Goal: Task Accomplishment & Management: Use online tool/utility

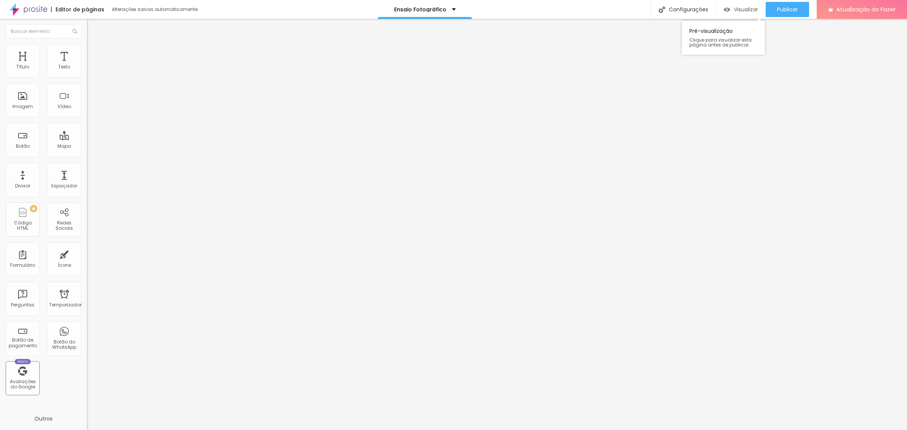
click at [734, 9] on font "Visualizar" at bounding box center [746, 10] width 24 height 8
click at [784, 7] on font "Publicar" at bounding box center [787, 10] width 21 height 8
click at [784, 12] on font "Publicar" at bounding box center [787, 10] width 21 height 8
click at [745, 8] on font "Visualizar" at bounding box center [739, 10] width 24 height 8
click at [94, 51] on font "Estilo" at bounding box center [100, 49] width 12 height 6
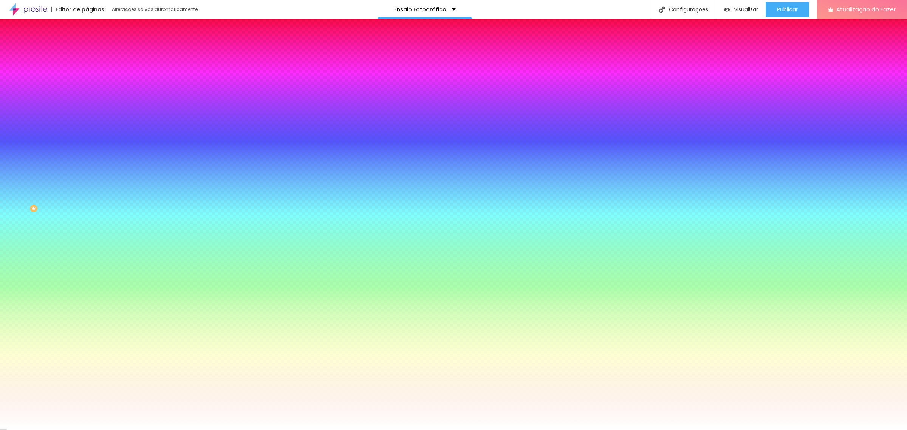
click at [87, 51] on li "Avançado" at bounding box center [130, 55] width 87 height 8
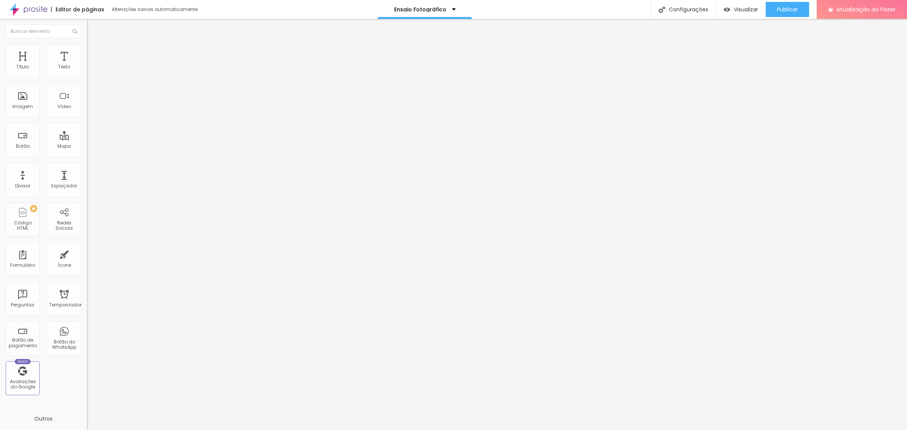
click at [87, 325] on div at bounding box center [130, 325] width 87 height 0
click at [87, 330] on div at bounding box center [130, 330] width 87 height 0
click at [87, 51] on img at bounding box center [90, 54] width 7 height 7
click at [87, 325] on div at bounding box center [130, 325] width 87 height 0
click at [87, 325] on li "Comprimido" at bounding box center [130, 327] width 87 height 5
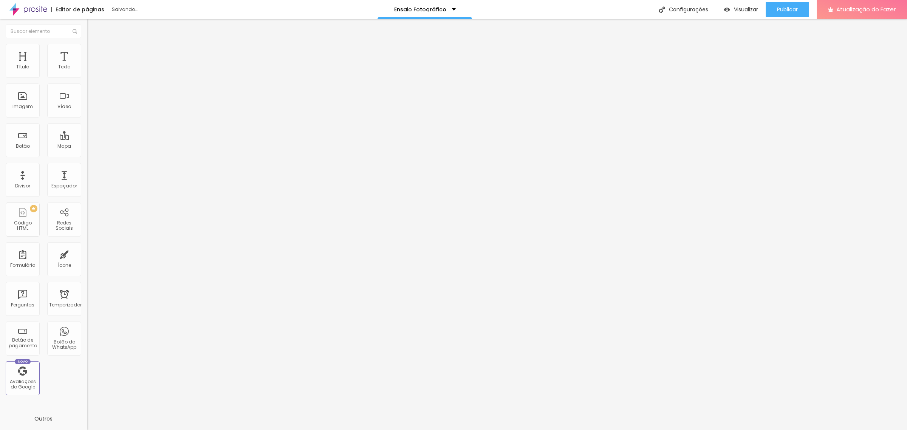
click at [87, 325] on li "Comprimido" at bounding box center [130, 327] width 87 height 5
click at [87, 330] on div at bounding box center [130, 330] width 87 height 0
click at [94, 54] on font "Avançado" at bounding box center [106, 56] width 25 height 6
click at [94, 53] on font "Avançado" at bounding box center [106, 56] width 25 height 6
click at [87, 51] on img at bounding box center [90, 54] width 7 height 7
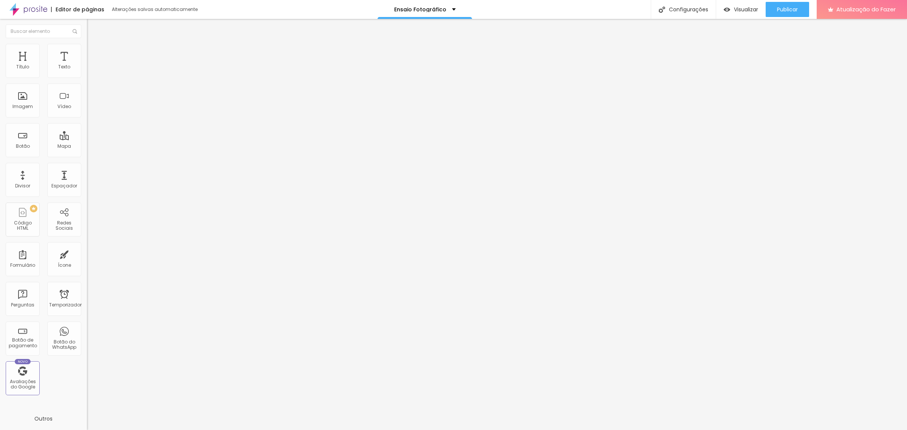
click at [87, 51] on img at bounding box center [90, 54] width 7 height 7
click at [793, 8] on font "Publicar" at bounding box center [787, 10] width 21 height 8
click at [87, 71] on font "Título 2" at bounding box center [99, 66] width 25 height 9
type input "59"
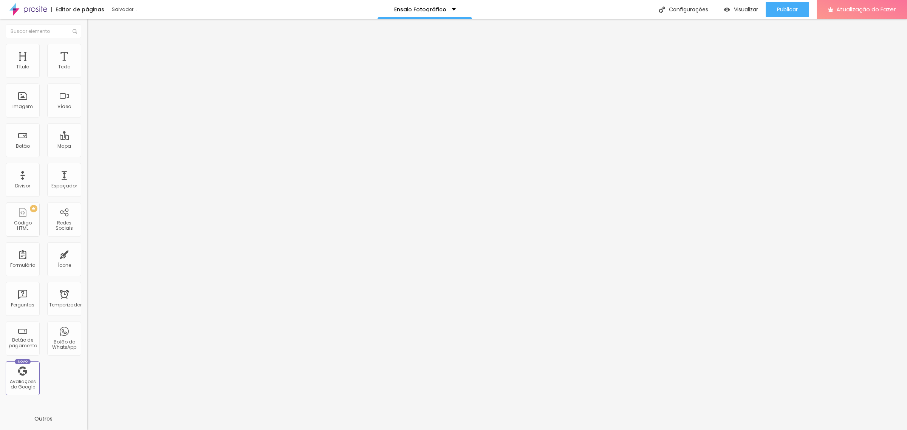
type input "58"
type input "55"
type input "52"
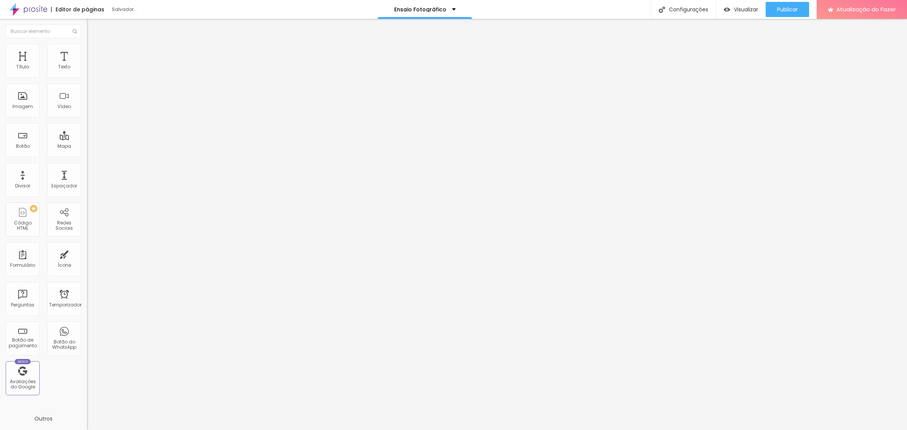
type input "52"
type input "51"
type input "50"
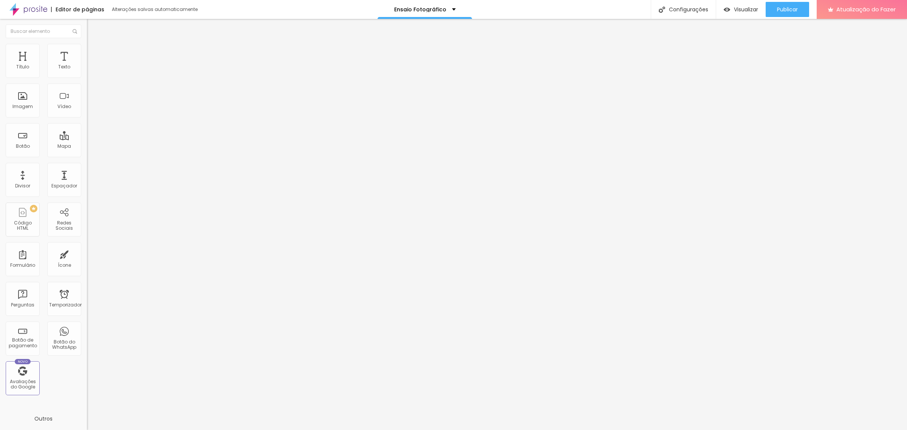
type input "49"
type input "48"
drag, startPoint x: 42, startPoint y: 159, endPoint x: 70, endPoint y: 158, distance: 28.0
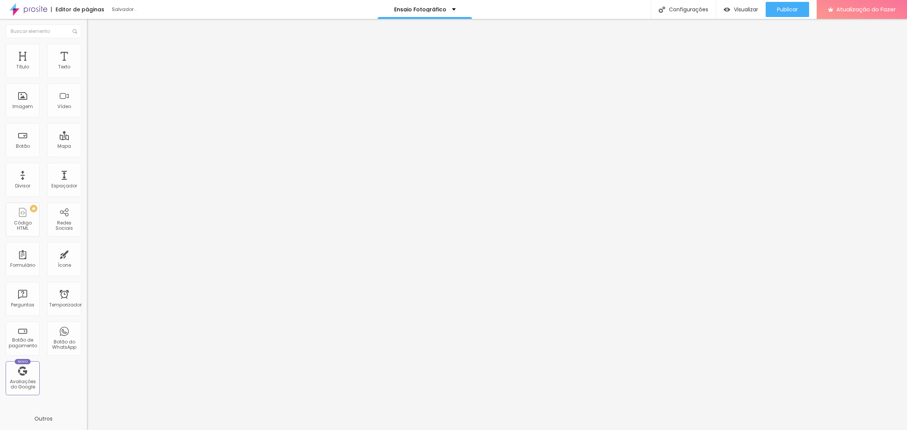
type input "48"
click at [87, 179] on input "range" at bounding box center [111, 182] width 49 height 6
type input "73"
type input "68"
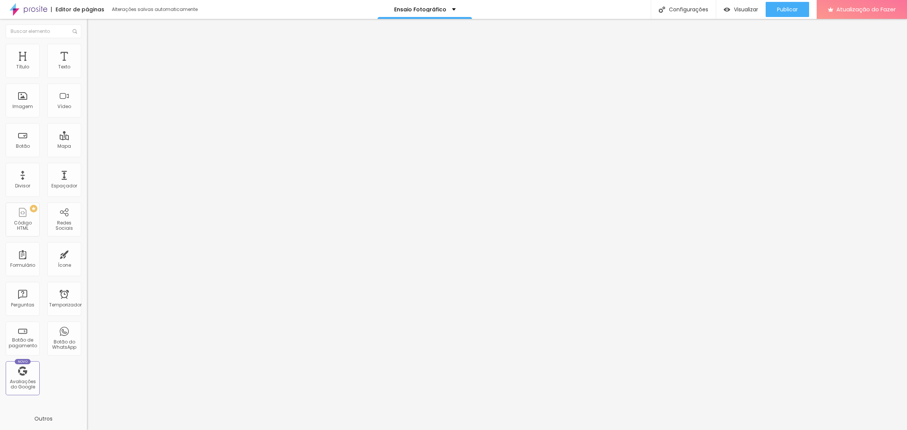
type input "68"
type input "67"
type input "65"
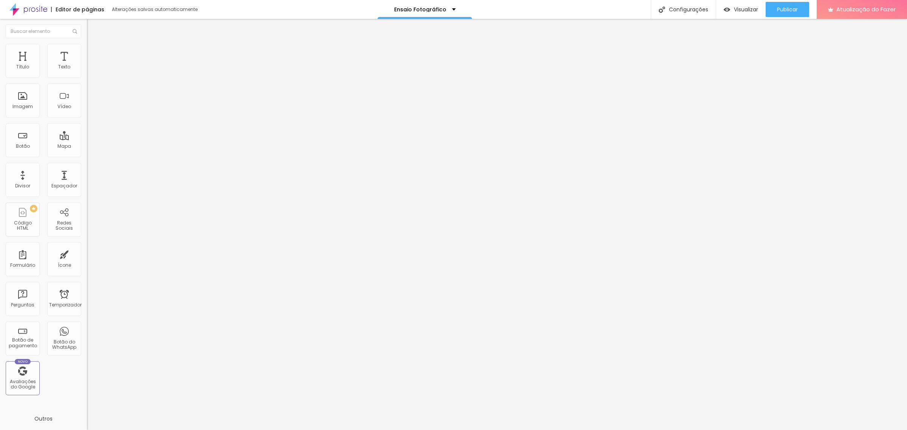
type input "64"
type input "63"
type input "61"
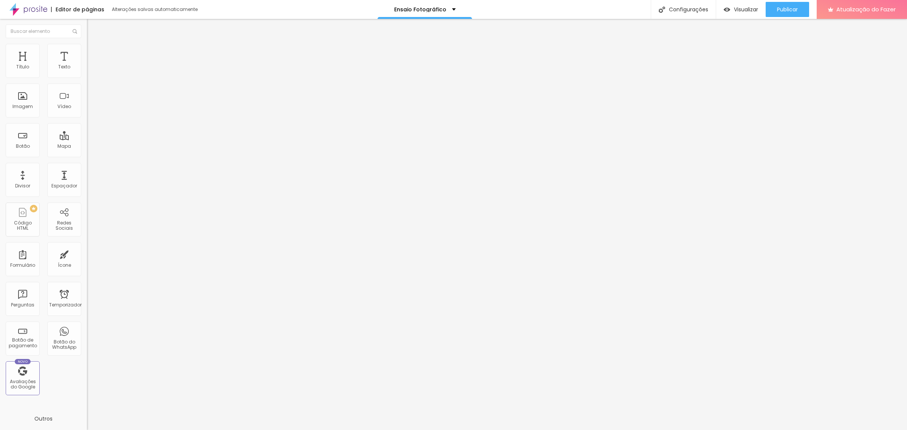
type input "61"
type input "60"
type input "59"
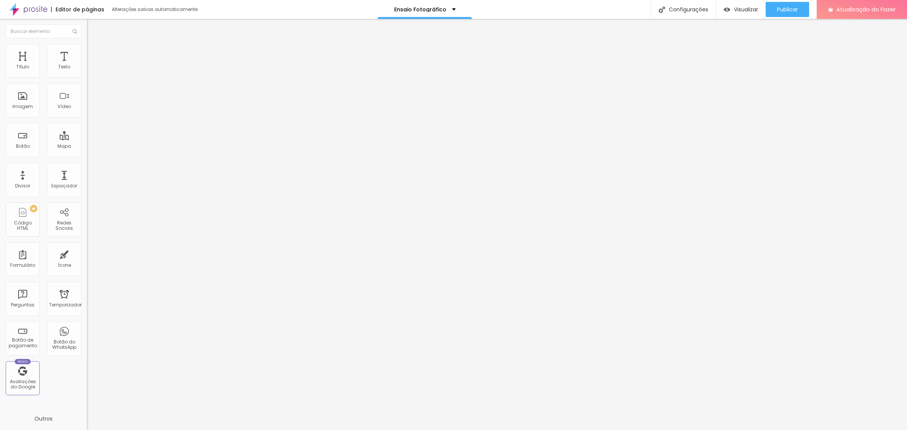
type input "58"
type input "57"
type input "56"
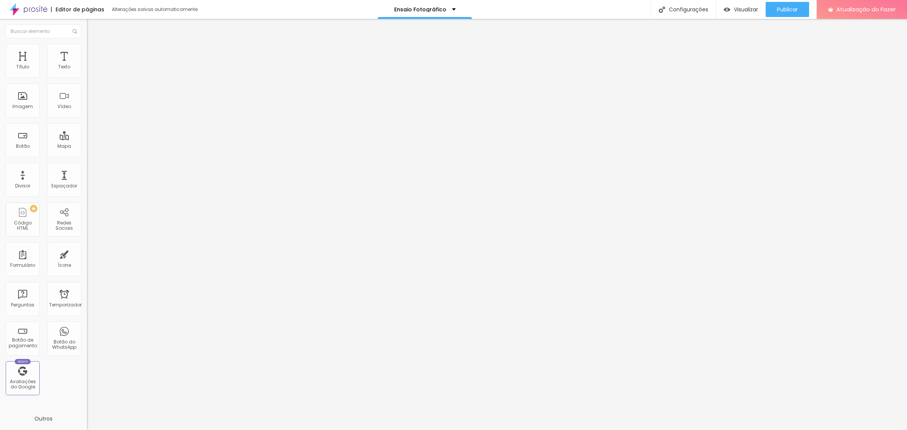
type input "56"
type input "55"
type input "54"
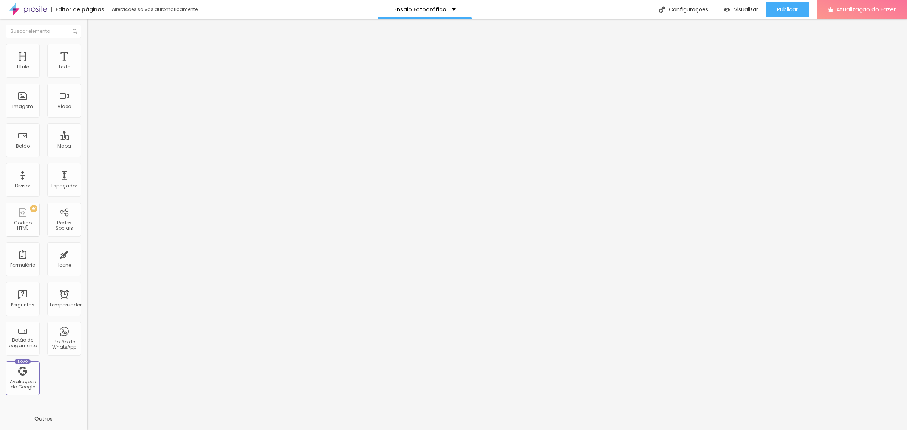
type input "53"
type input "52"
type input "51"
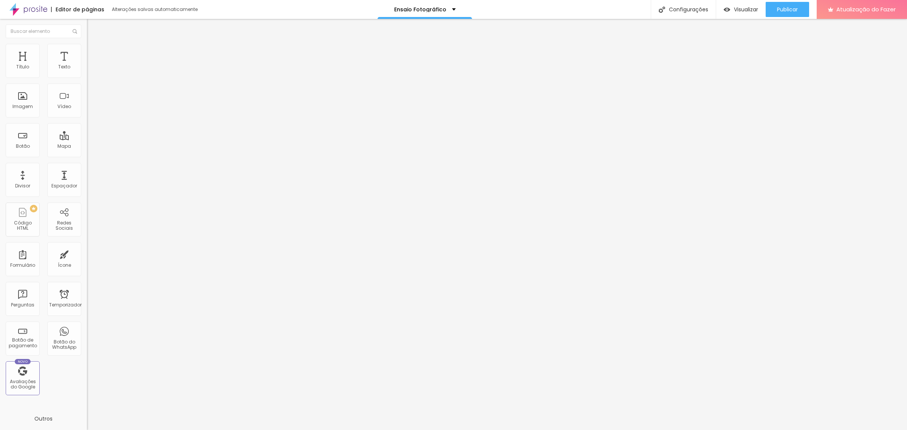
type input "51"
type input "50"
drag, startPoint x: 50, startPoint y: 159, endPoint x: 37, endPoint y: 160, distance: 13.2
type input "50"
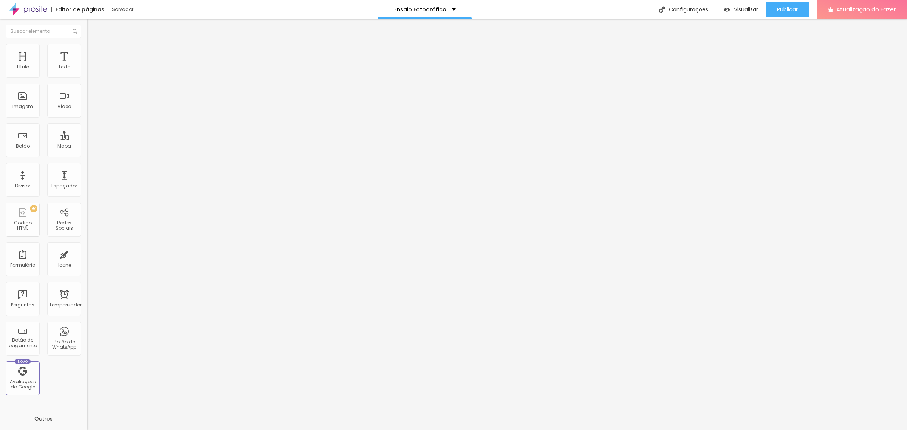
click at [87, 178] on input "range" at bounding box center [111, 181] width 49 height 6
click at [790, 4] on div "Publicar" at bounding box center [787, 9] width 21 height 15
click at [87, 46] on img at bounding box center [90, 47] width 7 height 7
click at [87, 51] on li "Avançado" at bounding box center [130, 55] width 87 height 8
type input "61"
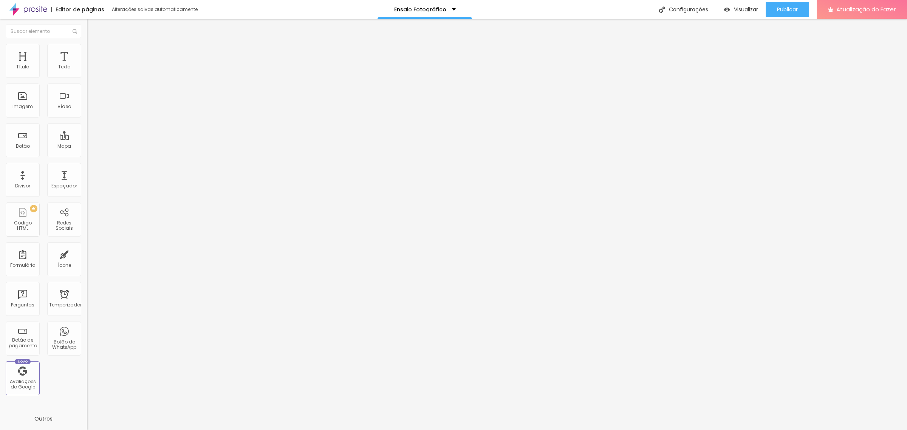
type input "61"
type input "121"
type input "154"
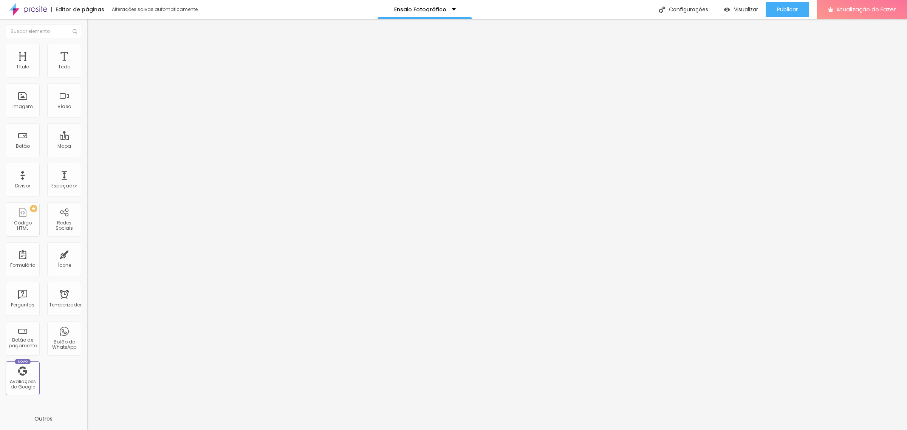
type input "180"
type input "187"
type input "193"
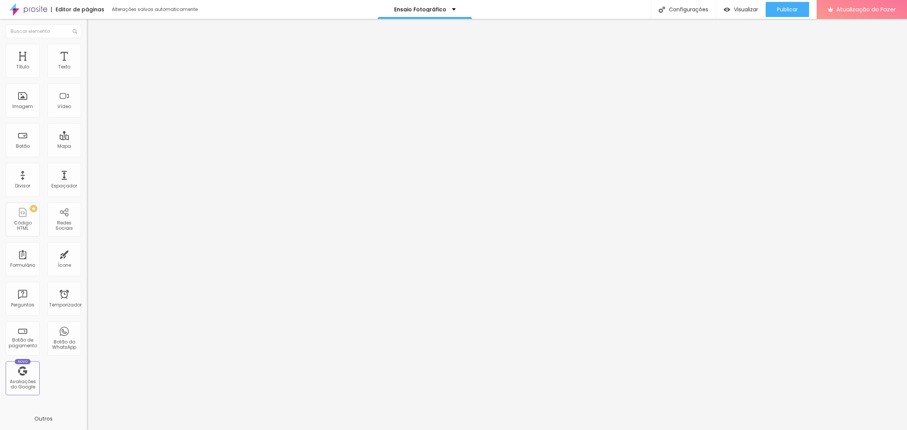
type input "193"
type input "226"
type input "279"
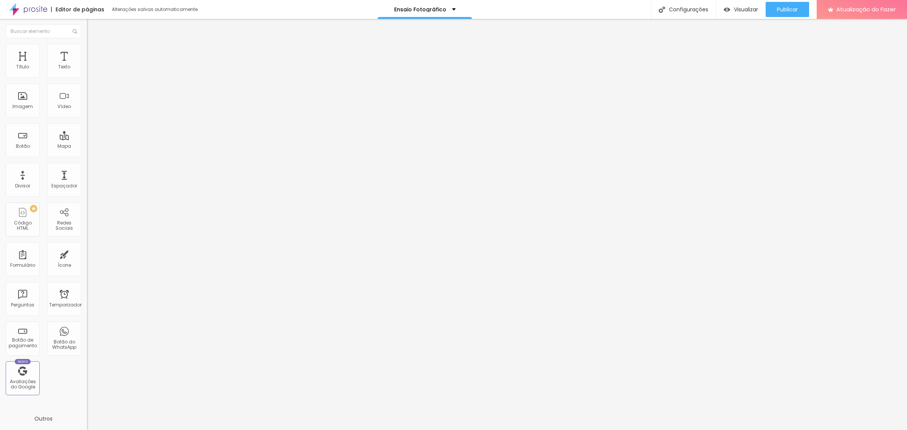
type input "331"
type input "364"
type input "417"
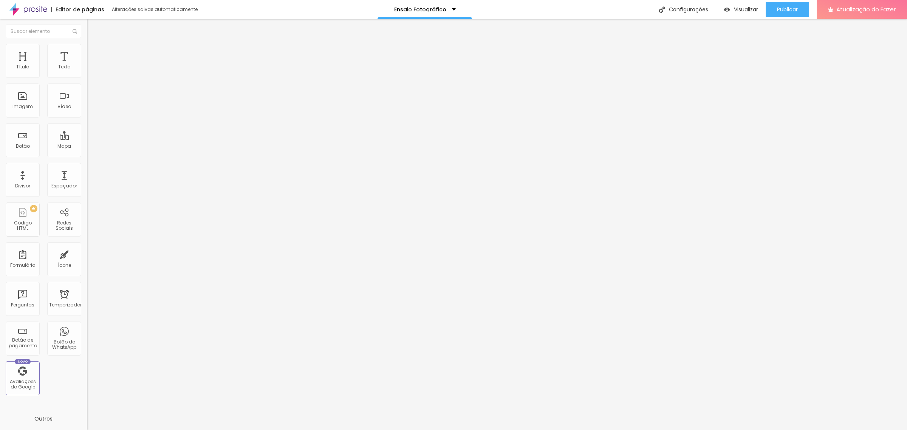
type input "417"
type input "483"
type input "500"
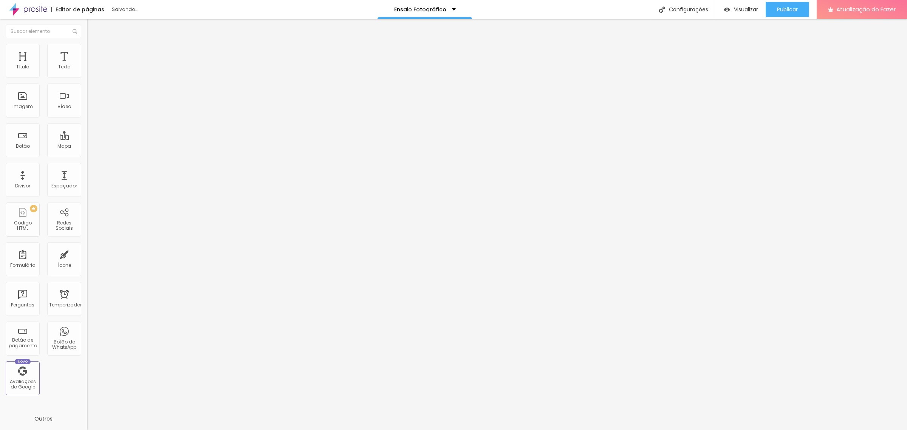
type input "463"
type input "443"
type input "476"
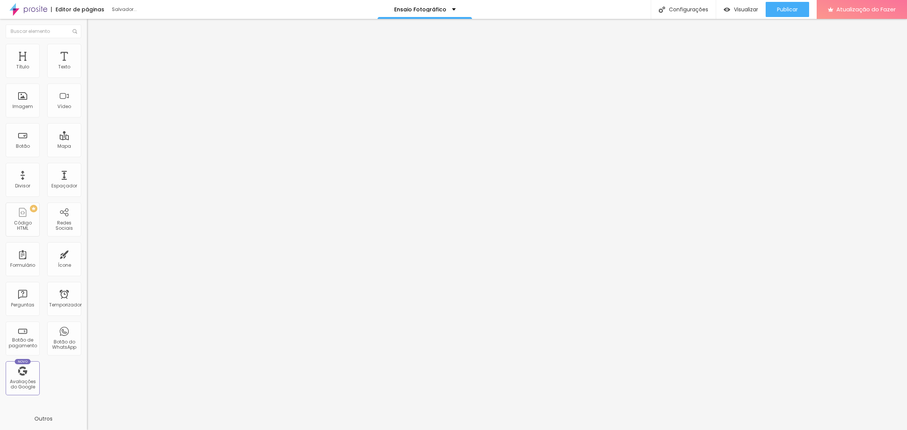
type input "476"
type input "500"
type input "496"
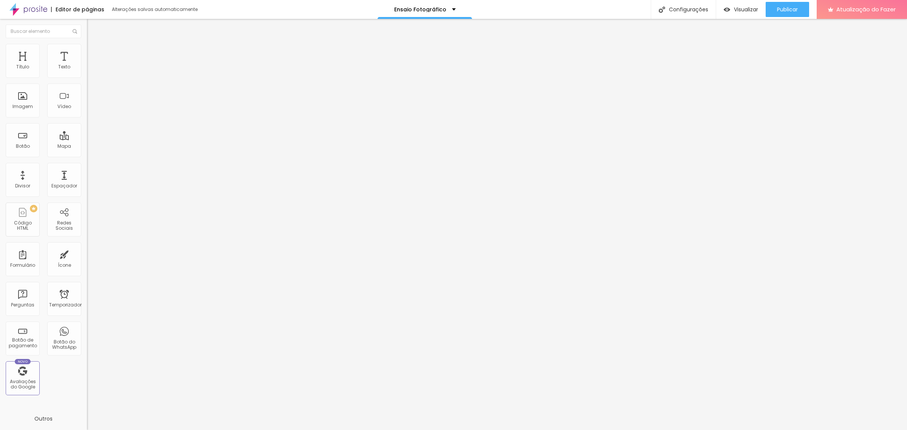
type input "500"
drag, startPoint x: 21, startPoint y: 89, endPoint x: 55, endPoint y: 90, distance: 34.0
click at [87, 254] on input "range" at bounding box center [111, 257] width 49 height 6
type input "358"
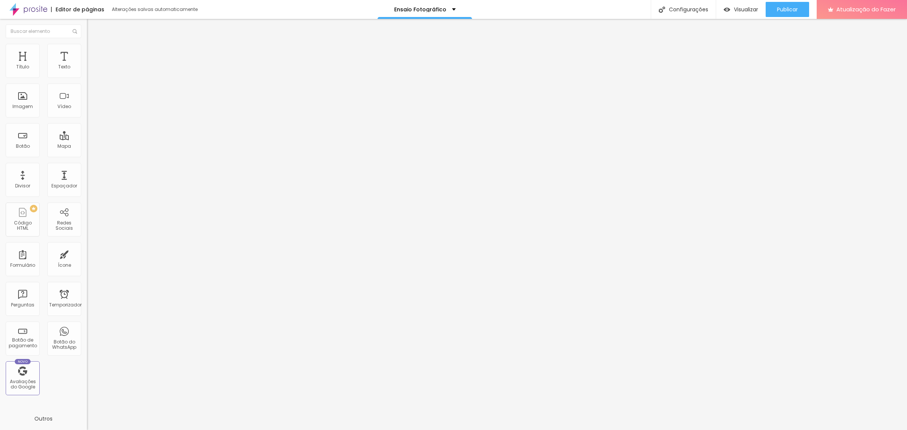
type input "358"
type input "351"
type input "345"
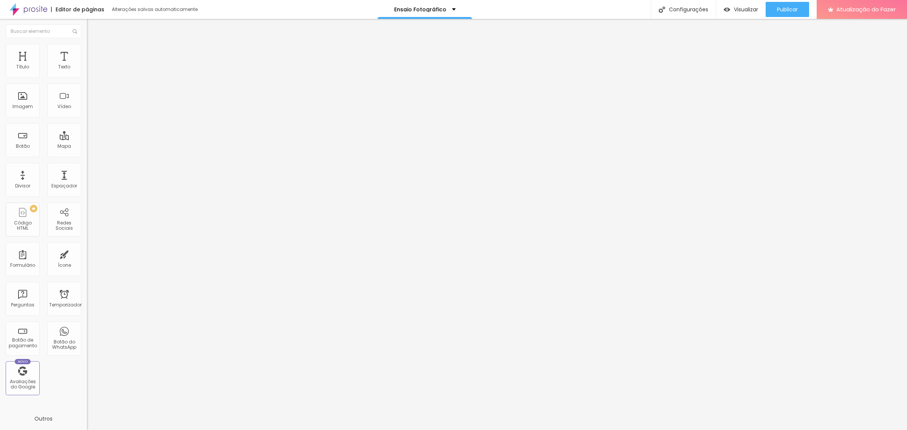
type input "338"
type input "331"
type input "325"
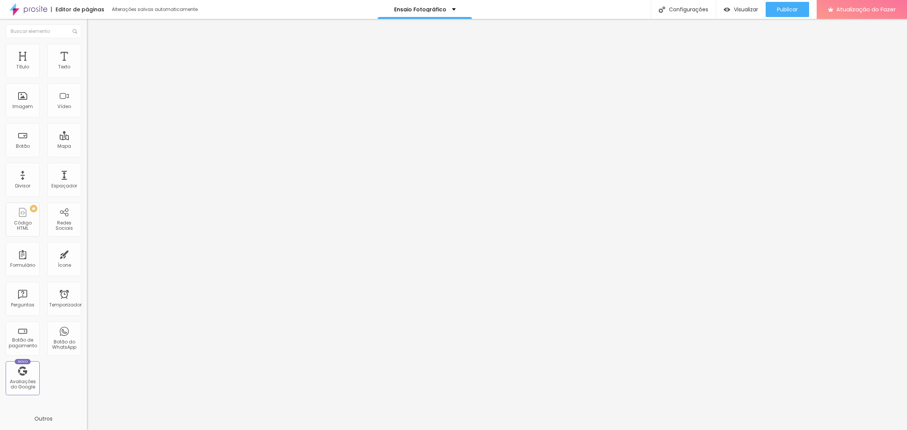
type input "325"
type input "318"
type input "312"
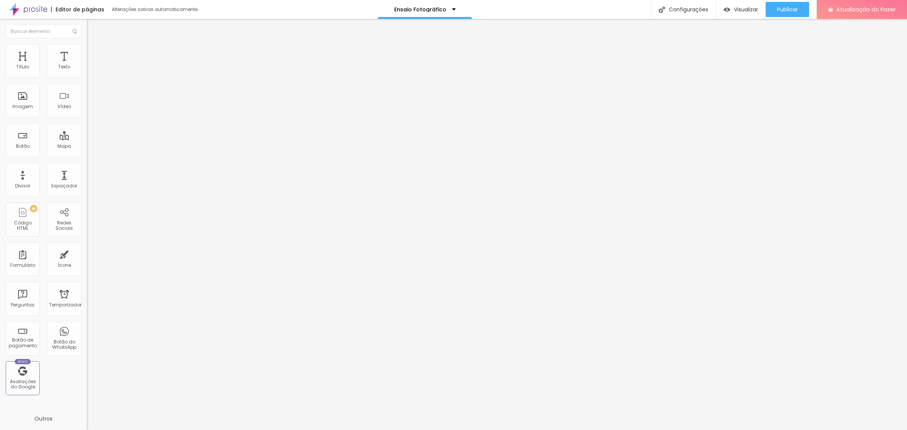
type input "305"
type input "299"
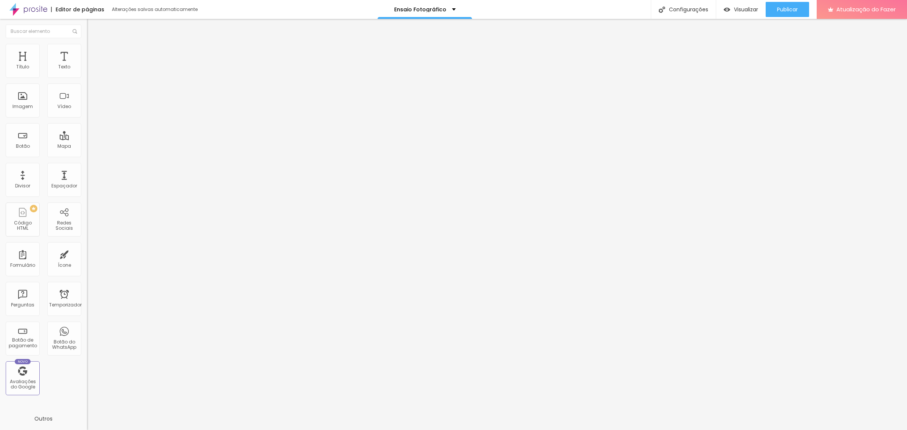
click at [87, 254] on input "range" at bounding box center [111, 257] width 49 height 6
click at [791, 16] on div "Publicar" at bounding box center [787, 9] width 21 height 15
click at [788, 15] on div "Publicar" at bounding box center [787, 9] width 21 height 15
click at [87, 185] on input "20" at bounding box center [103, 189] width 32 height 8
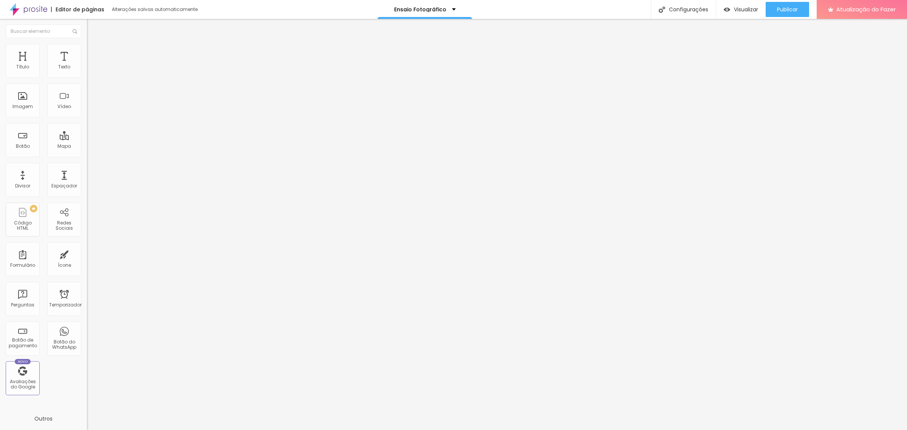
type input "14"
type input "1"
type input "15"
type input "14"
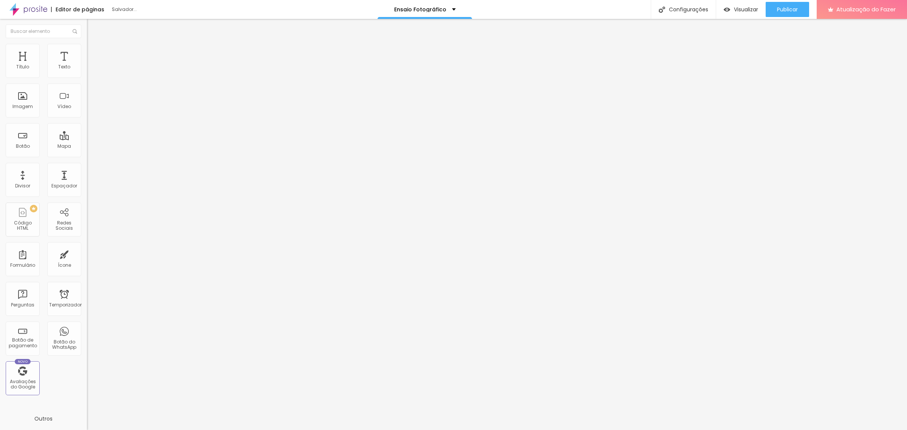
type input "1"
type input "57"
type input "14"
type input "2"
type input "20"
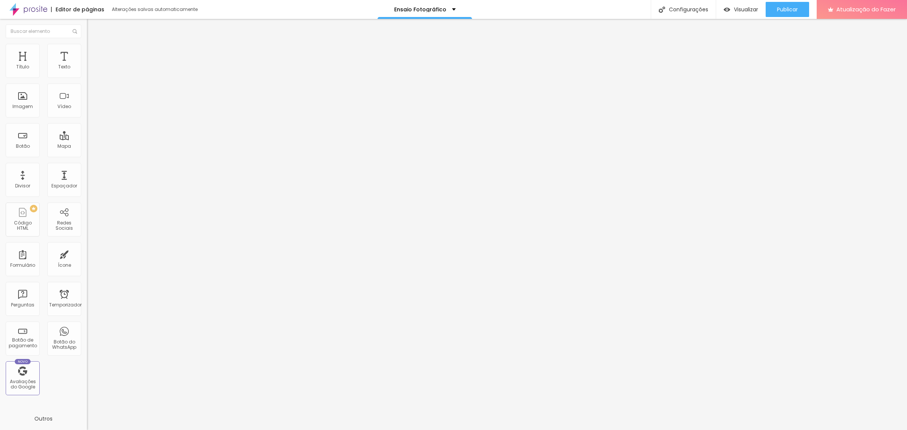
type input "20"
click at [87, 44] on img at bounding box center [90, 47] width 7 height 7
click at [94, 50] on font "Estilo" at bounding box center [100, 49] width 12 height 6
click at [87, 50] on li "Estilo" at bounding box center [130, 48] width 87 height 8
click at [94, 53] on font "Avançado" at bounding box center [106, 56] width 25 height 6
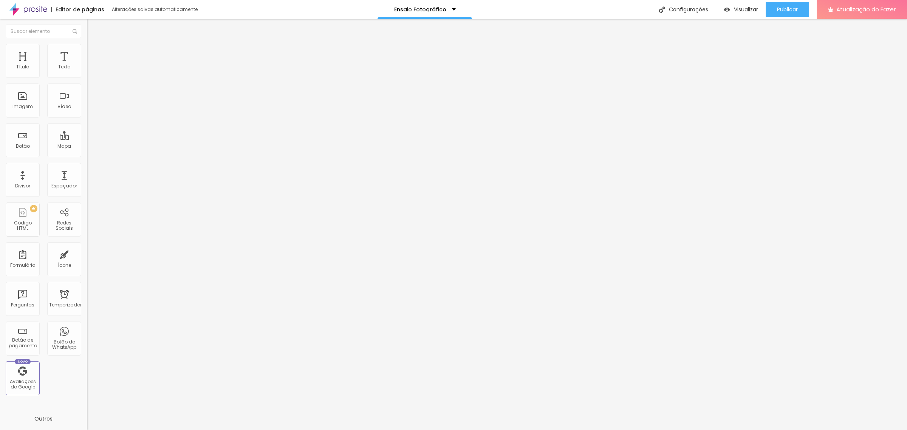
click at [94, 52] on font "Estilo" at bounding box center [100, 49] width 12 height 6
click at [94, 53] on font "Avançado" at bounding box center [106, 56] width 25 height 6
click at [87, 47] on img at bounding box center [90, 47] width 7 height 7
type input "10"
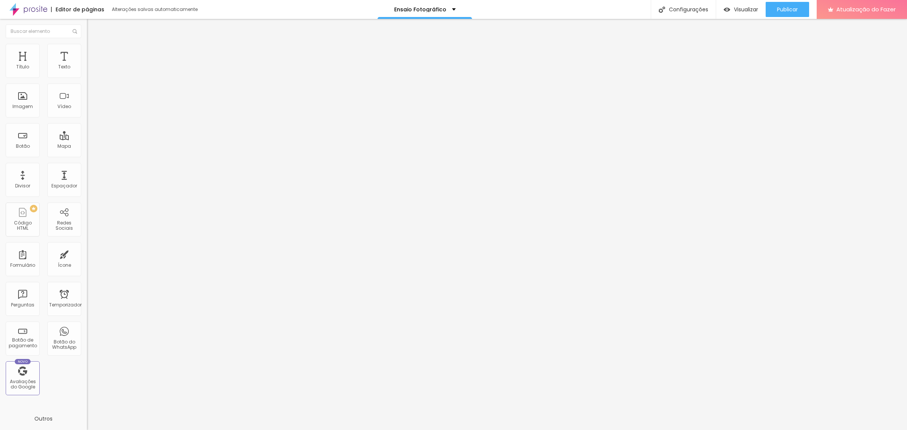
click at [87, 77] on input "range" at bounding box center [111, 74] width 49 height 6
click at [87, 44] on img at bounding box center [90, 47] width 7 height 7
type input "10"
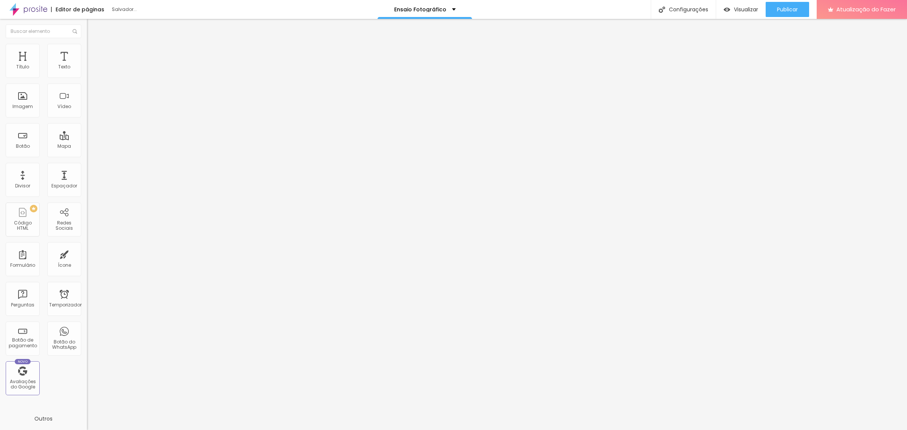
click at [87, 77] on input "range" at bounding box center [111, 74] width 49 height 6
type input "73"
type input "72"
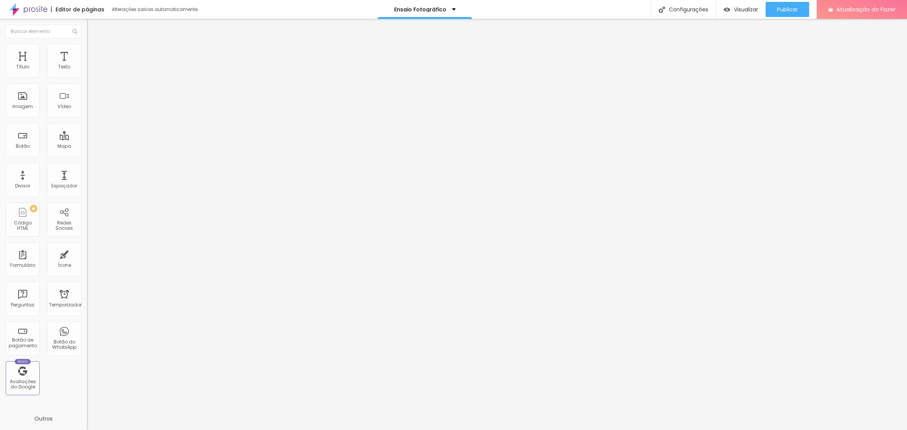
type input "71"
type input "70"
type input "69"
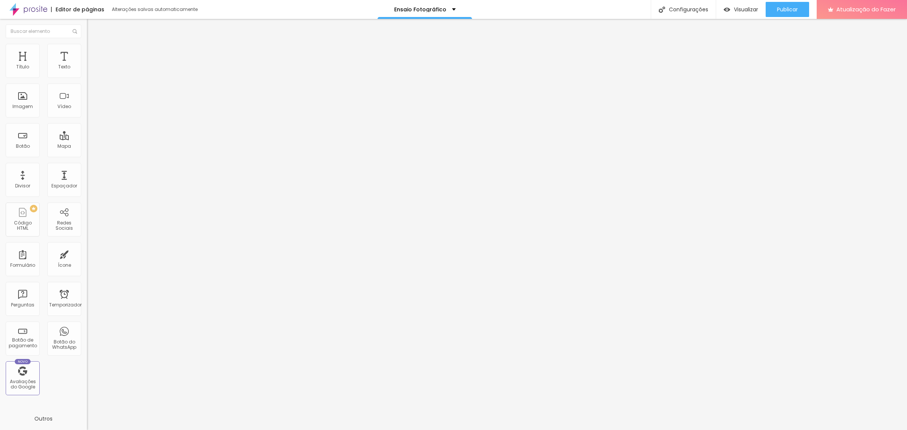
type input "69"
type input "68"
type input "67"
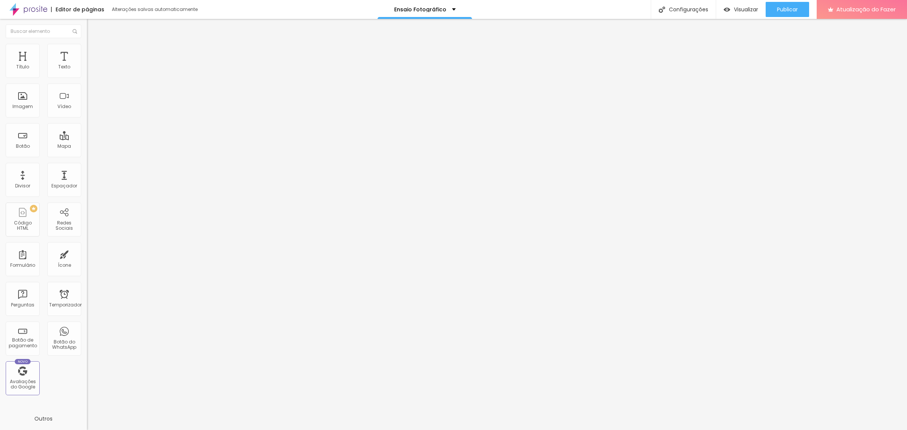
type input "66"
type input "65"
type input "64"
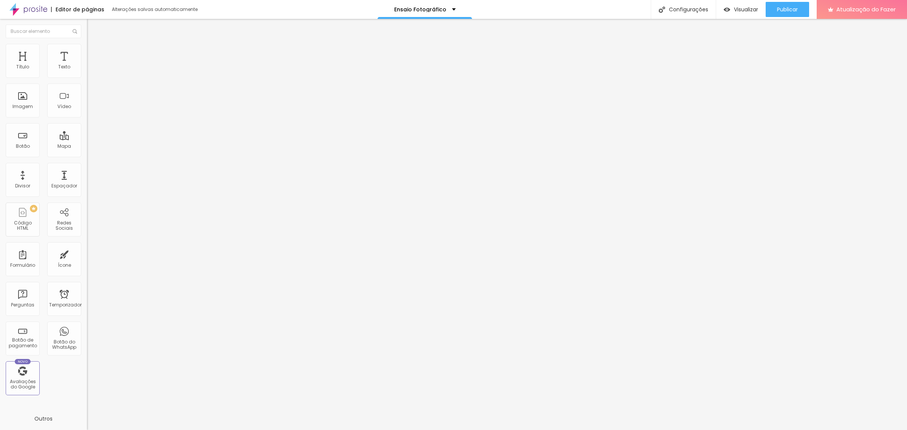
type input "64"
type input "63"
type input "62"
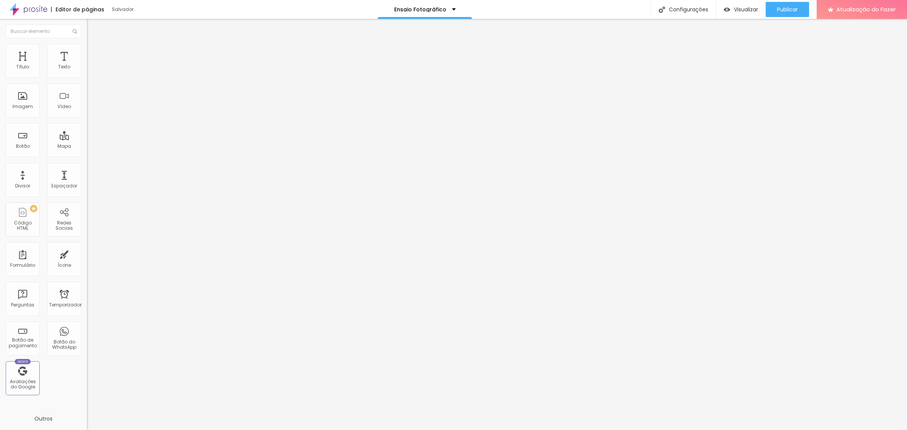
type input "61"
type input "60"
drag, startPoint x: 50, startPoint y: 158, endPoint x: 42, endPoint y: 158, distance: 7.6
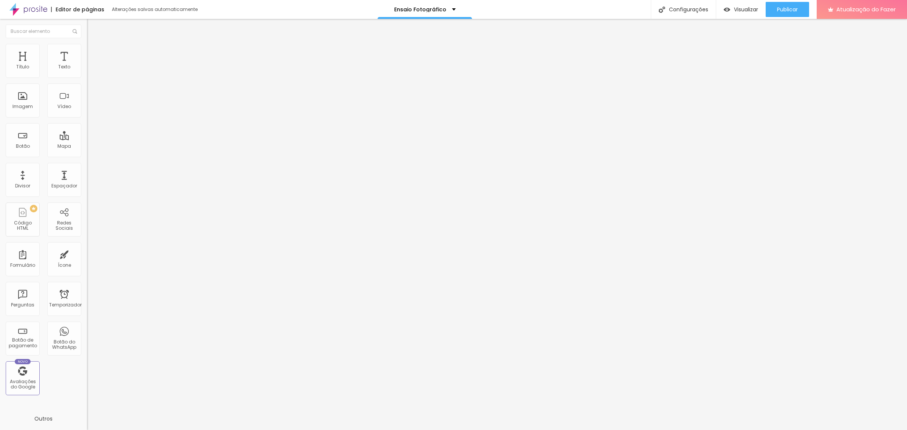
type input "60"
click at [87, 178] on input "range" at bounding box center [111, 181] width 49 height 6
drag, startPoint x: 52, startPoint y: 84, endPoint x: 2, endPoint y: 84, distance: 50.3
click at [87, 84] on div "Texto Click me Alinhamento [GEOGRAPHIC_DATA] Link URL https:// Abrir em uma nov…" at bounding box center [130, 114] width 87 height 110
paste input "Mais Pedido"
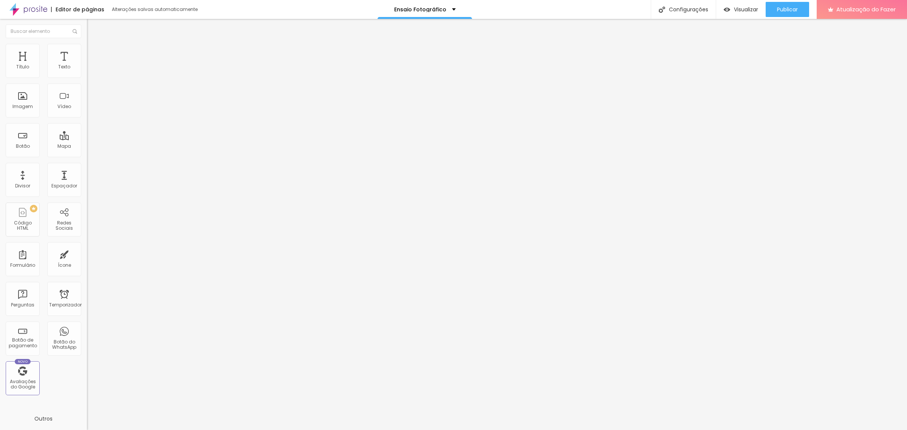
type input "Mais Pedido"
click at [87, 48] on img at bounding box center [90, 47] width 7 height 7
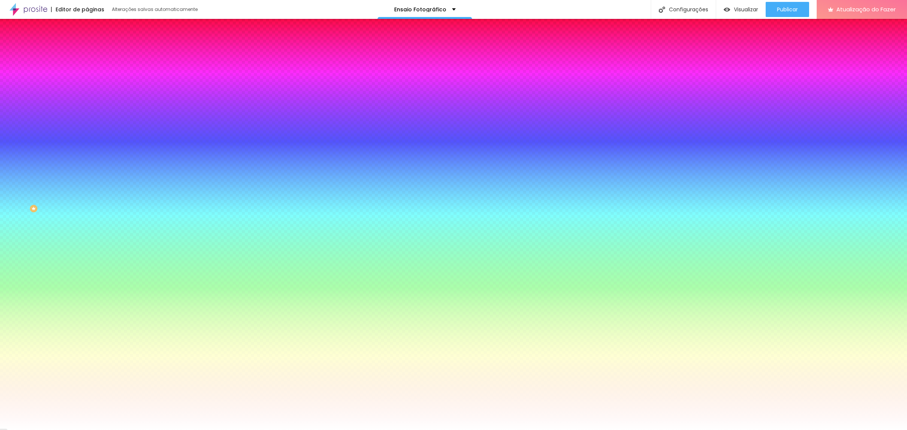
click at [90, 70] on icon "button" at bounding box center [92, 67] width 5 height 5
click at [87, 77] on input "#FFFFFF" at bounding box center [132, 76] width 91 height 8
click at [87, 76] on input "#FFFFFF" at bounding box center [132, 76] width 91 height 8
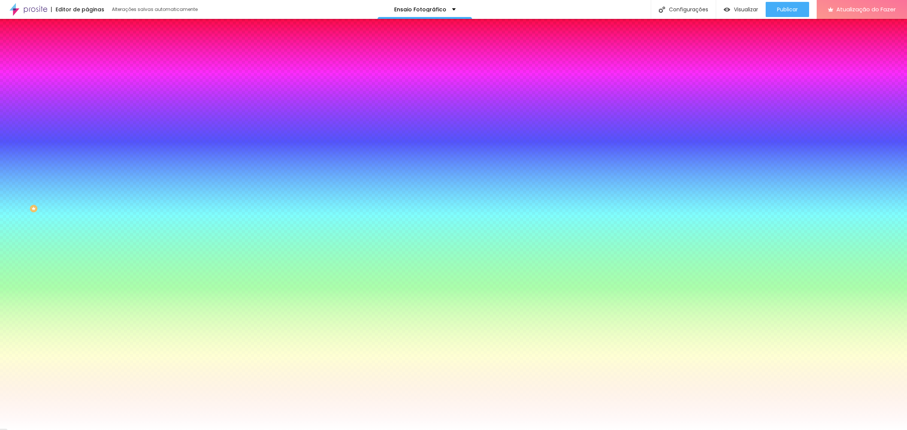
click at [87, 76] on input "#FFFFFF" at bounding box center [132, 76] width 91 height 8
click at [87, 64] on font "Cor de fundo" at bounding box center [102, 61] width 31 height 6
click at [90, 70] on icon "button" at bounding box center [92, 67] width 5 height 5
click at [87, 74] on input "#FFFFFF" at bounding box center [132, 76] width 91 height 8
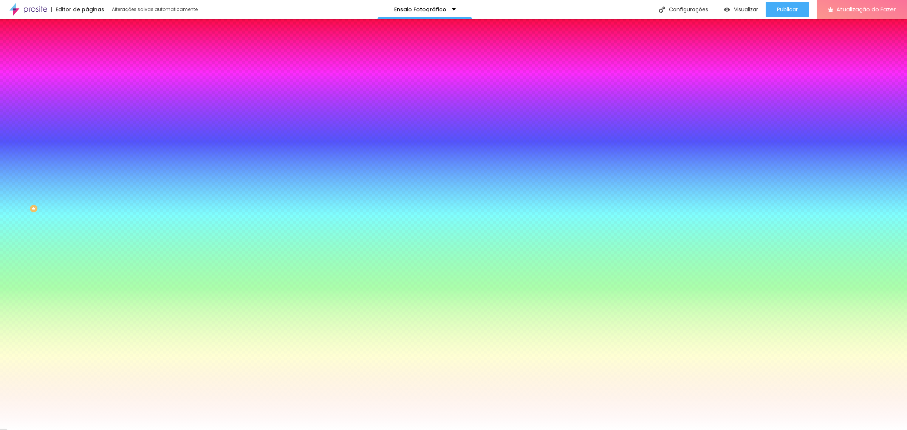
click at [87, 74] on input "#FFFFFF" at bounding box center [132, 76] width 91 height 8
paste input "DD02"
type input "#FFDD02"
click at [91, 94] on icon "button" at bounding box center [92, 95] width 3 height 3
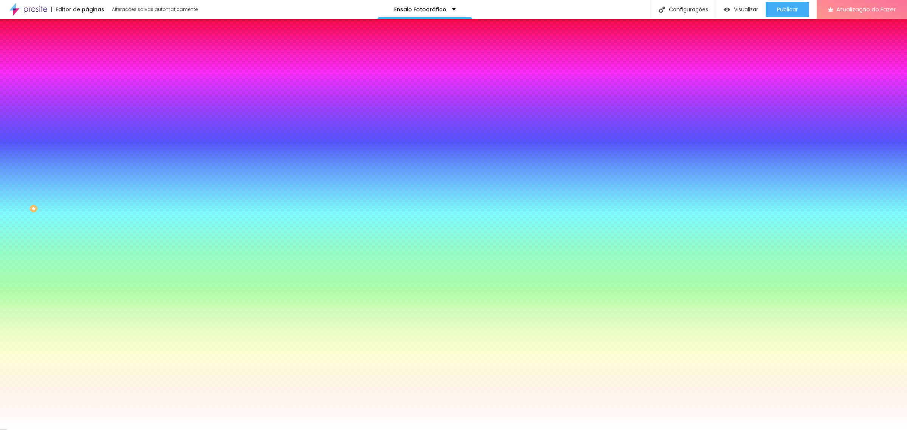
select select "MartelSans-Black"
click at [780, 430] on div at bounding box center [453, 430] width 907 height 0
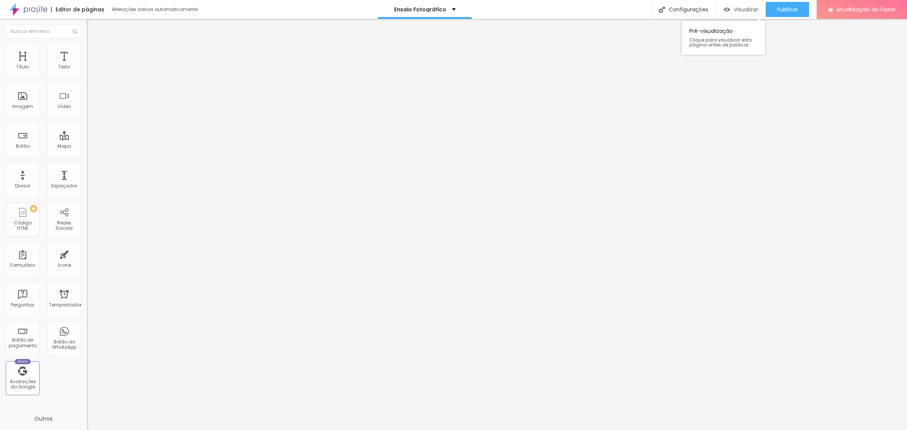
click at [743, 6] on font "Visualizar" at bounding box center [746, 10] width 24 height 8
click at [91, 65] on font "Trocar imagem" at bounding box center [109, 62] width 37 height 6
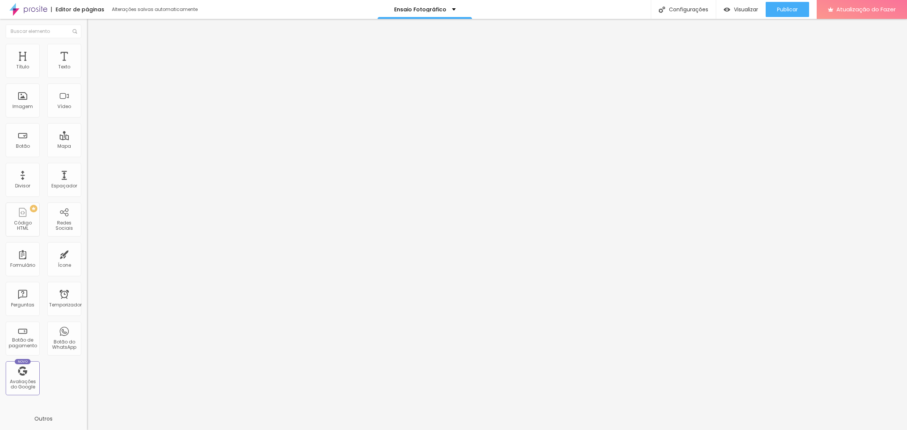
click at [778, 5] on div "Publicar" at bounding box center [787, 9] width 21 height 15
click at [87, 23] on button "Editar nulo" at bounding box center [130, 27] width 87 height 17
click at [25, 142] on div "Botão" at bounding box center [23, 140] width 34 height 34
click at [60, 258] on div "Ícone" at bounding box center [64, 259] width 34 height 34
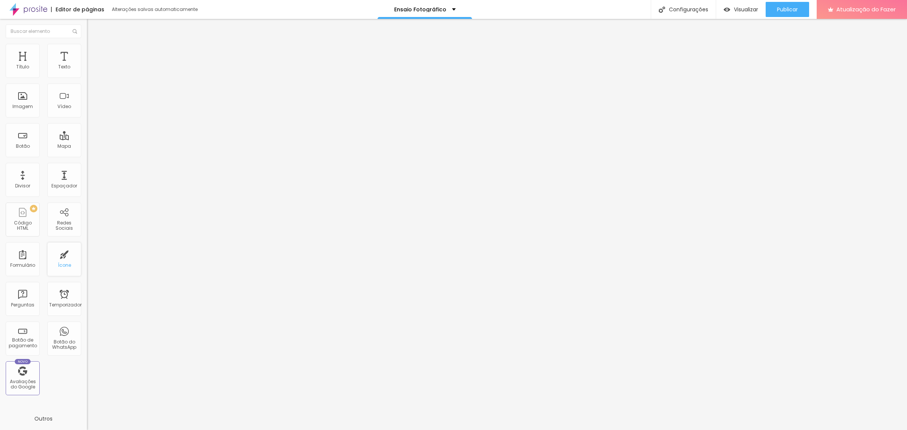
click at [59, 264] on font "Ícone" at bounding box center [64, 265] width 13 height 6
click at [59, 258] on div "Ícone" at bounding box center [64, 259] width 34 height 34
click at [41, 33] on input "text" at bounding box center [44, 32] width 76 height 14
type input "C"
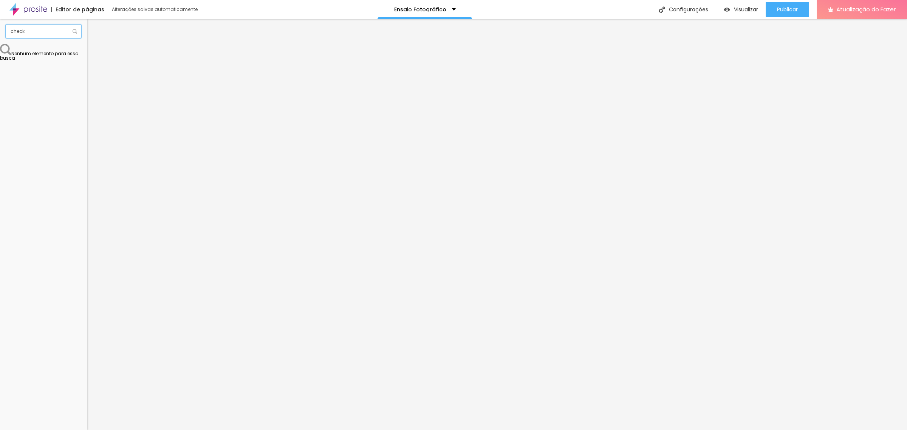
type input "check"
click at [73, 29] on img at bounding box center [75, 31] width 5 height 5
drag, startPoint x: 50, startPoint y: 29, endPoint x: 6, endPoint y: 31, distance: 43.5
click at [8, 31] on input "check" at bounding box center [44, 32] width 76 height 14
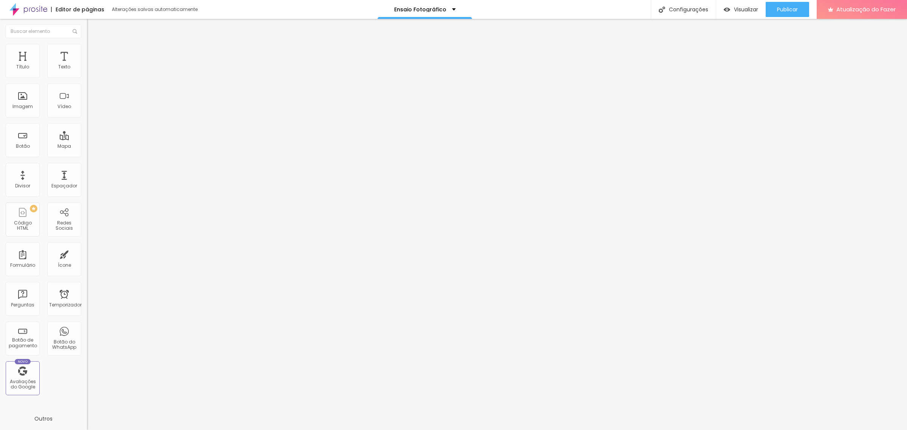
type input "75"
type input "74"
type input "73"
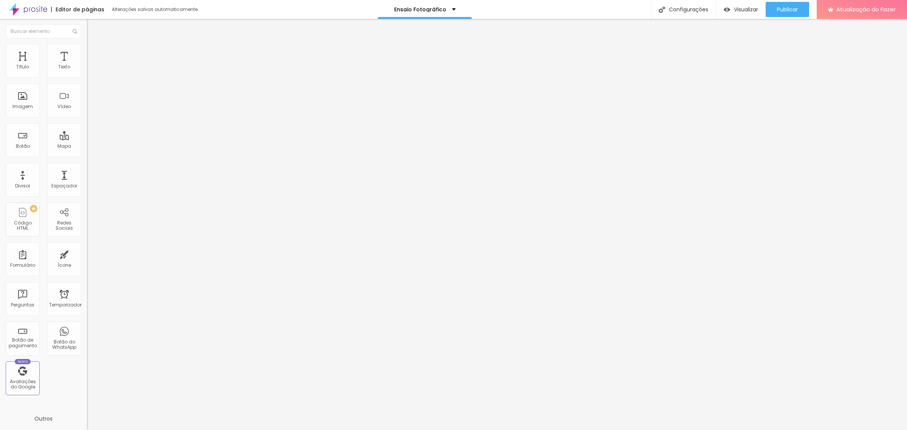
type input "73"
type input "72"
type input "71"
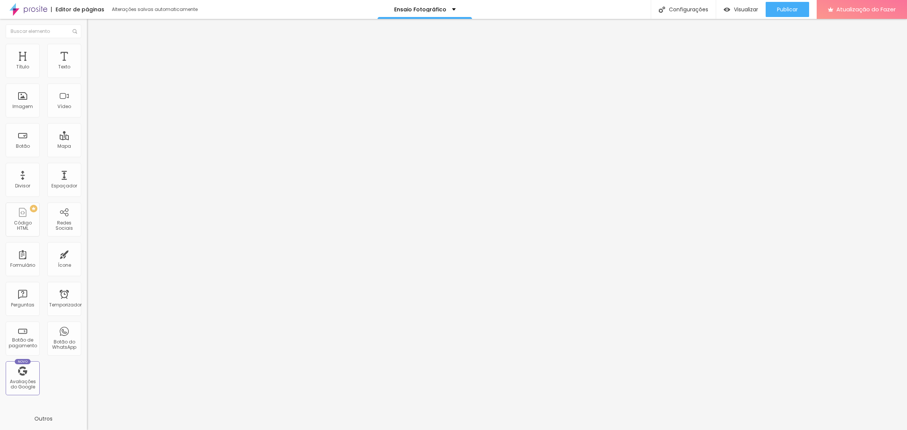
type input "70"
click at [87, 178] on input "range" at bounding box center [111, 181] width 49 height 6
type input "61"
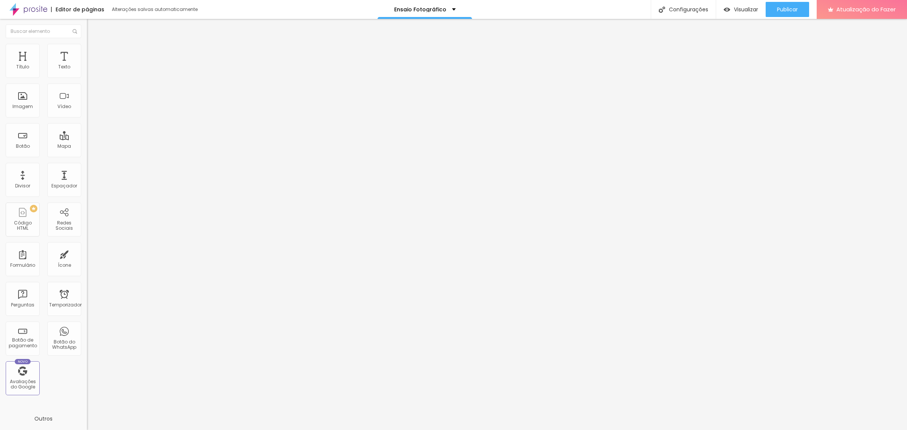
type input "61"
type input "62"
type input "63"
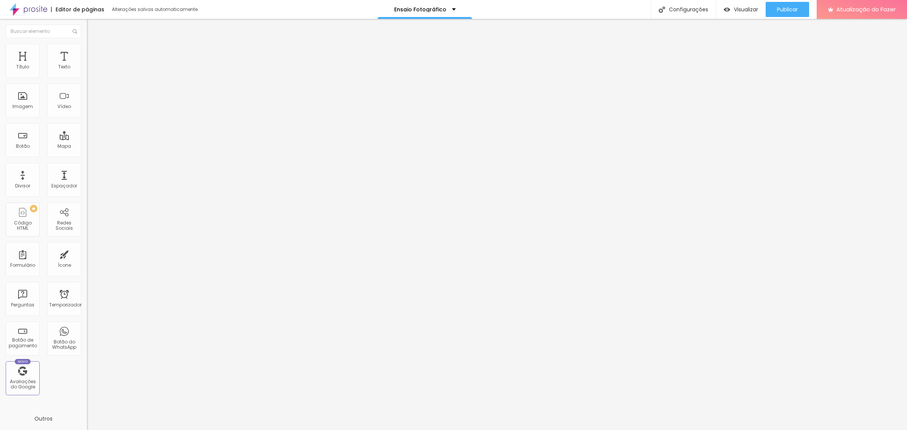
type input "64"
type input "65"
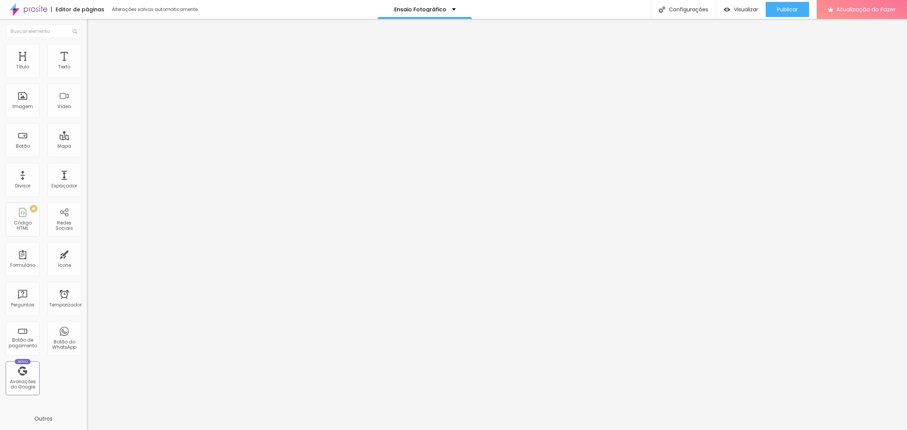
click at [87, 178] on input "range" at bounding box center [111, 181] width 49 height 6
type input "68"
type input "67"
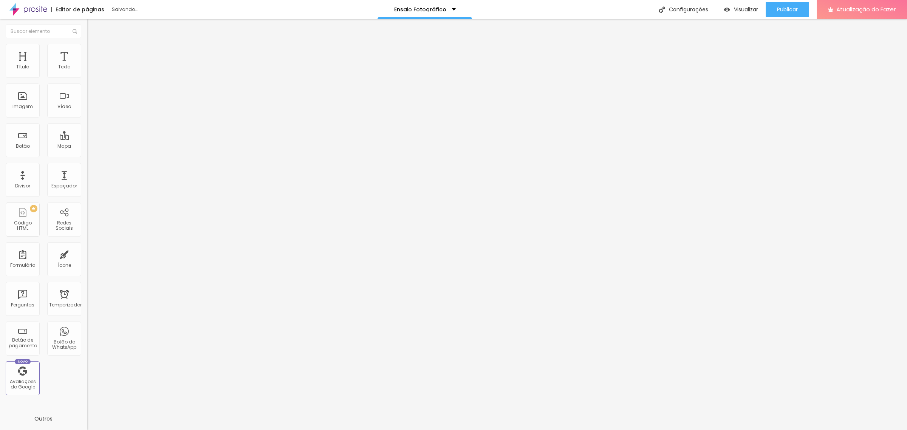
type input "66"
type input "65"
type input "64"
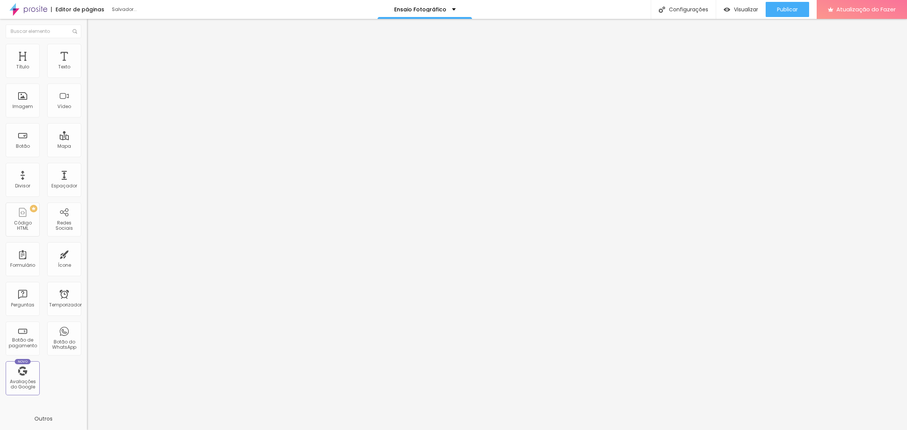
type input "64"
type input "65"
click at [87, 178] on input "range" at bounding box center [111, 181] width 49 height 6
